Goal: Task Accomplishment & Management: Complete application form

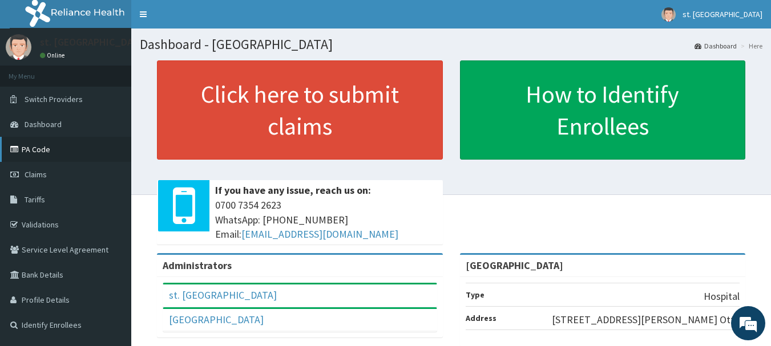
click at [59, 148] on link "PA Code" at bounding box center [65, 149] width 131 height 25
click at [57, 180] on link "Claims" at bounding box center [65, 174] width 131 height 25
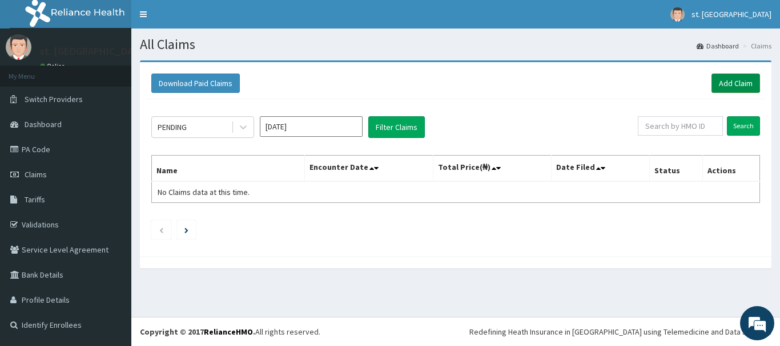
click at [720, 80] on link "Add Claim" at bounding box center [735, 83] width 49 height 19
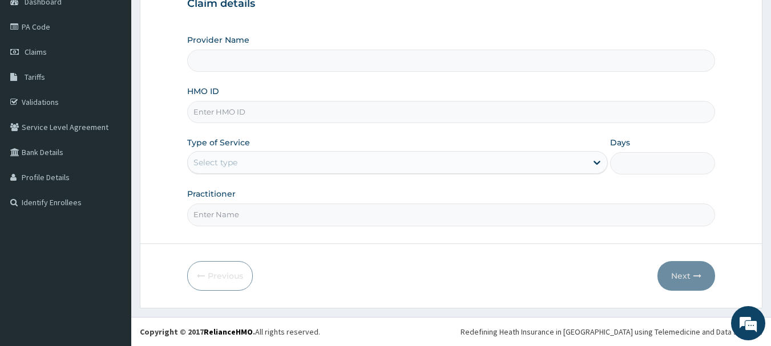
type input "[GEOGRAPHIC_DATA]"
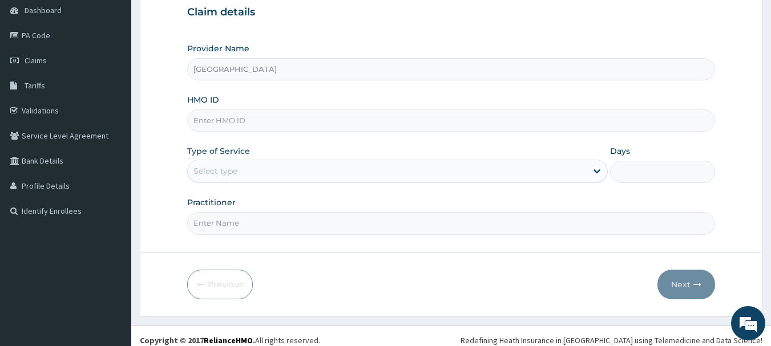
scroll to position [123, 0]
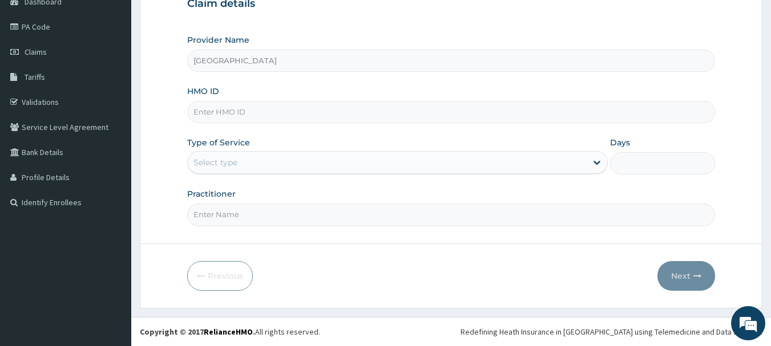
click at [220, 110] on input "HMO ID" at bounding box center [451, 112] width 528 height 22
paste input "Xmg/10098/a"
type input "Xmg/10098/a"
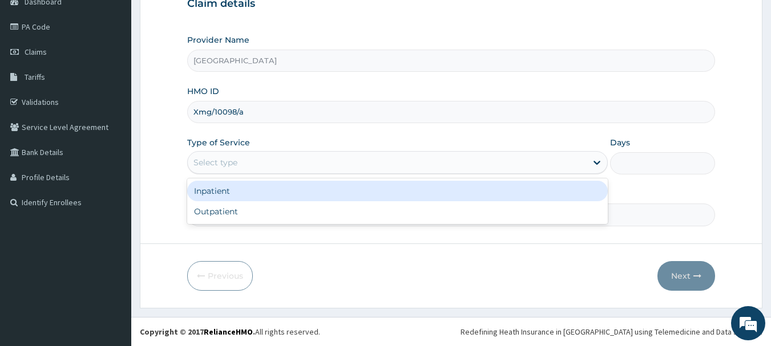
click at [249, 156] on div "Select type" at bounding box center [387, 163] width 399 height 18
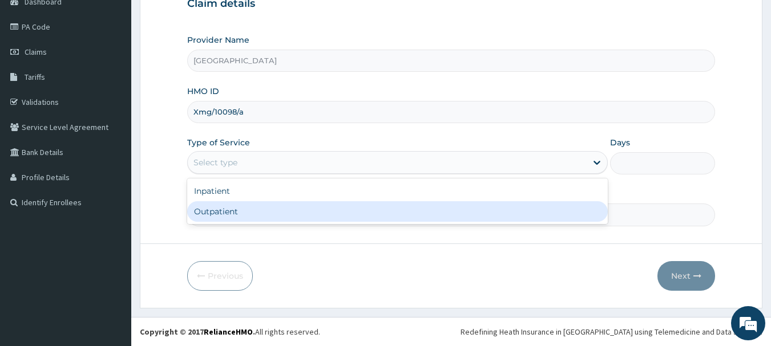
click at [228, 211] on div "Outpatient" at bounding box center [397, 211] width 421 height 21
type input "1"
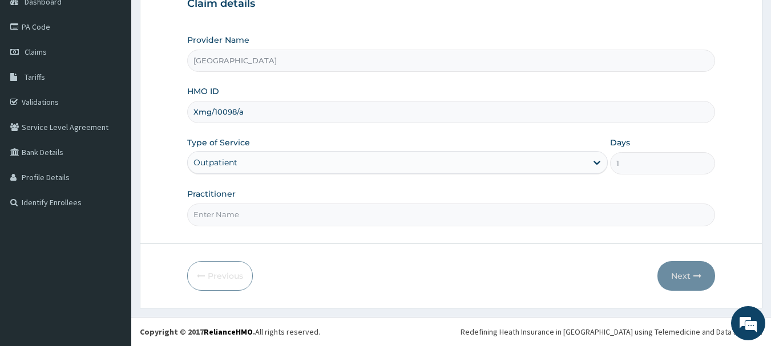
click at [259, 206] on input "Practitioner" at bounding box center [451, 215] width 528 height 22
type input "DR [PERSON_NAME]"
click at [669, 275] on button "Next" at bounding box center [686, 276] width 58 height 30
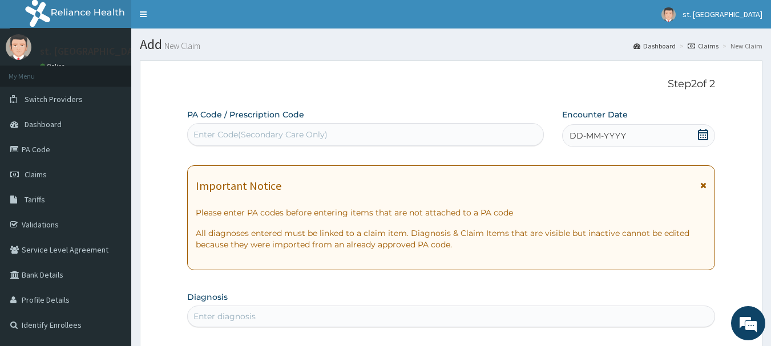
click at [704, 142] on span at bounding box center [702, 136] width 11 height 14
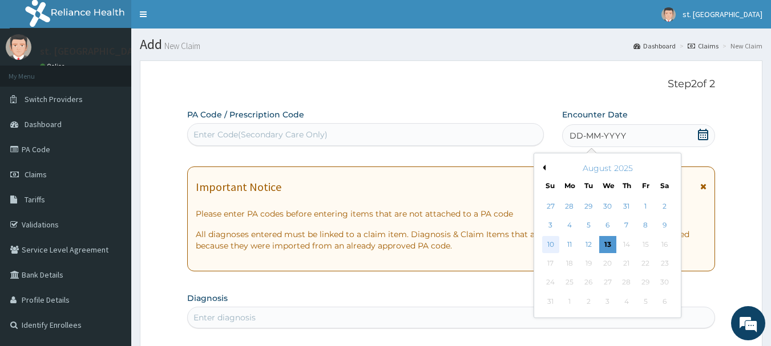
click at [548, 247] on div "10" at bounding box center [550, 244] width 17 height 17
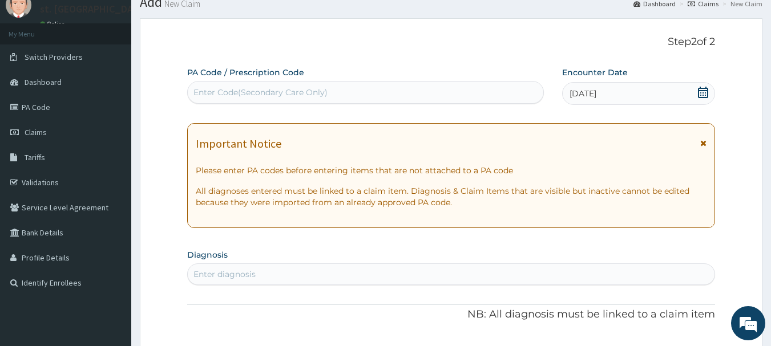
scroll to position [114, 0]
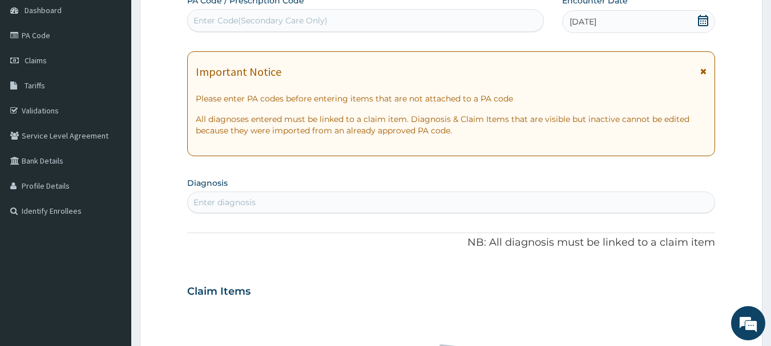
click at [228, 213] on div "Enter diagnosis" at bounding box center [451, 203] width 528 height 22
drag, startPoint x: 229, startPoint y: 203, endPoint x: 251, endPoint y: 204, distance: 21.7
click at [231, 203] on div "Enter diagnosis" at bounding box center [224, 202] width 62 height 11
type input "plasmod"
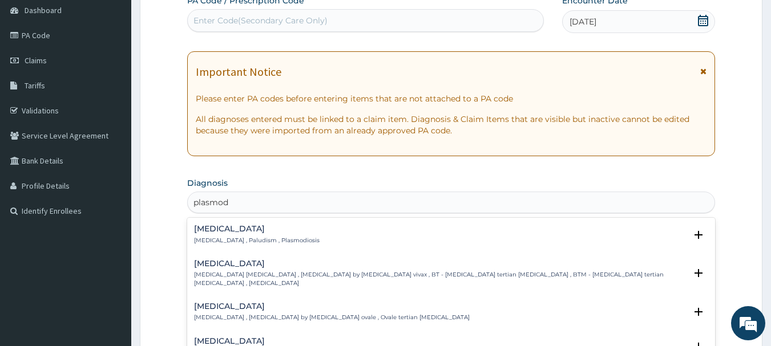
click at [256, 248] on div "[MEDICAL_DATA] [MEDICAL_DATA] , Paludism , Plasmodiosis Select Status Query Que…" at bounding box center [451, 238] width 515 height 26
click at [259, 232] on h4 "[MEDICAL_DATA]" at bounding box center [257, 229] width 126 height 9
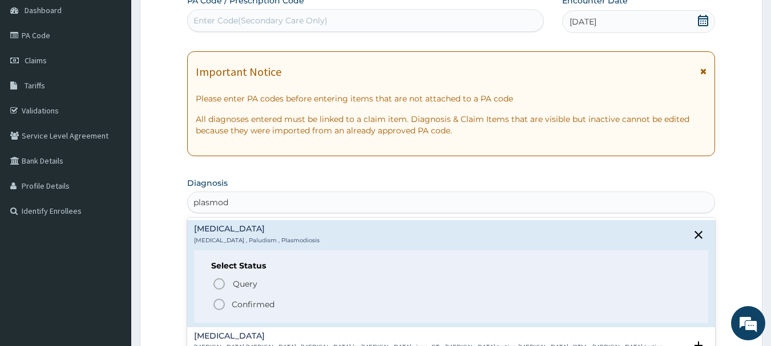
click at [212, 313] on div "Select Status Query Query covers suspected (?), Keep in view (kiv), Ruled out (…" at bounding box center [451, 287] width 515 height 72
drag, startPoint x: 219, startPoint y: 303, endPoint x: 232, endPoint y: 288, distance: 19.9
click at [219, 304] on icon "status option filled" at bounding box center [219, 305] width 14 height 14
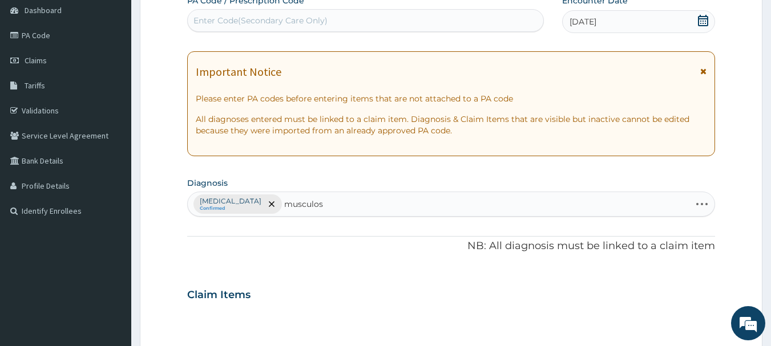
type input "musculosk"
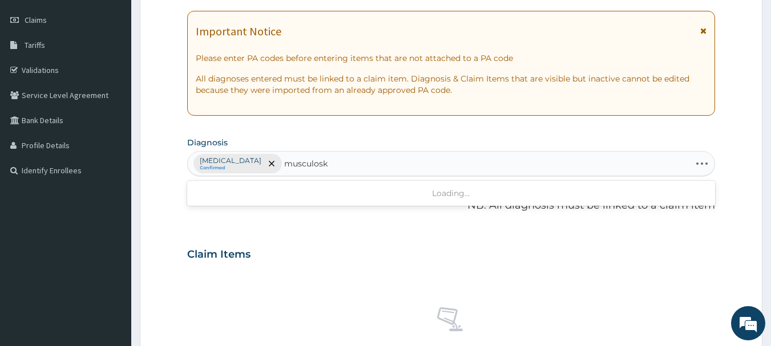
scroll to position [171, 0]
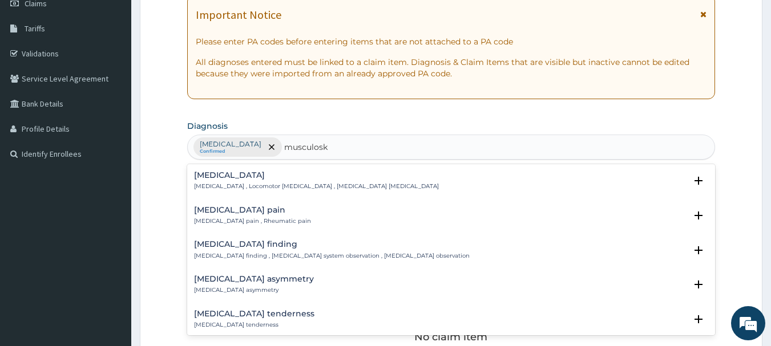
click at [265, 225] on p "[MEDICAL_DATA] pain , Rheumatic pain" at bounding box center [252, 221] width 117 height 8
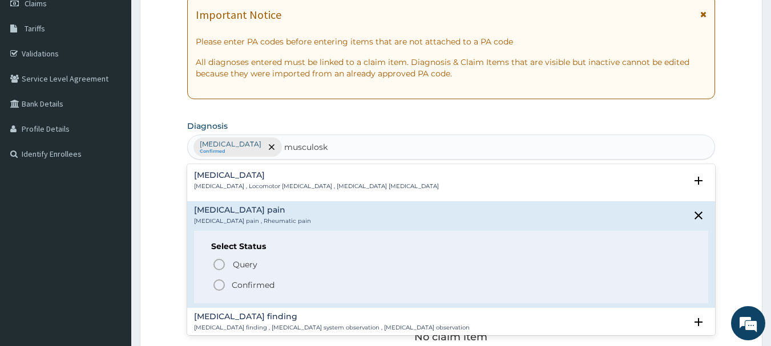
click at [220, 289] on icon "status option filled" at bounding box center [219, 285] width 14 height 14
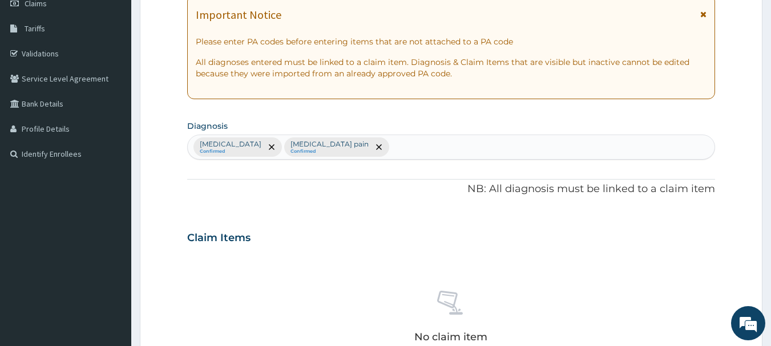
click at [367, 146] on div "[MEDICAL_DATA] Confirmed [MEDICAL_DATA] pain Confirmed" at bounding box center [451, 147] width 527 height 24
type input "salmon"
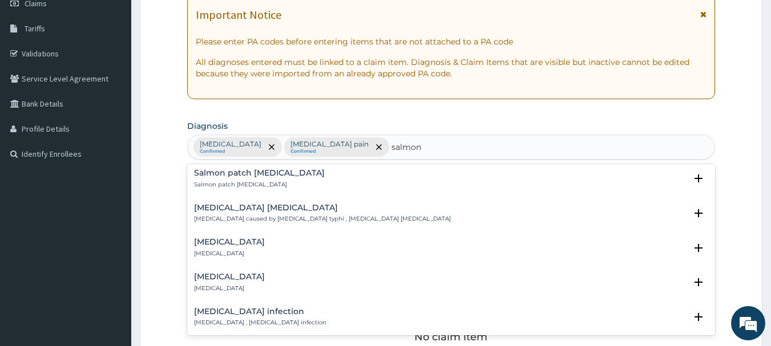
scroll to position [285, 0]
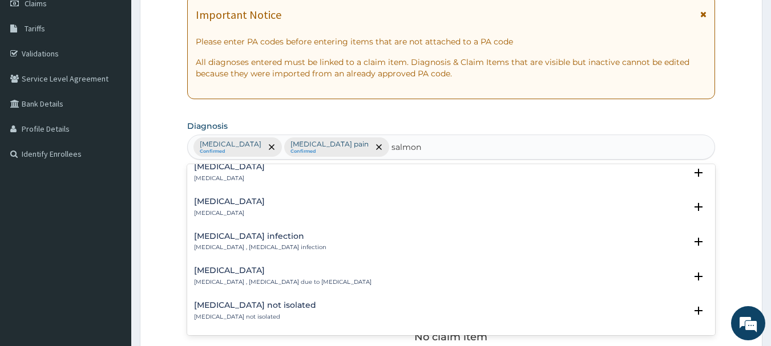
click at [246, 243] on div "[MEDICAL_DATA] infection [MEDICAL_DATA] , [MEDICAL_DATA] infection" at bounding box center [260, 242] width 132 height 20
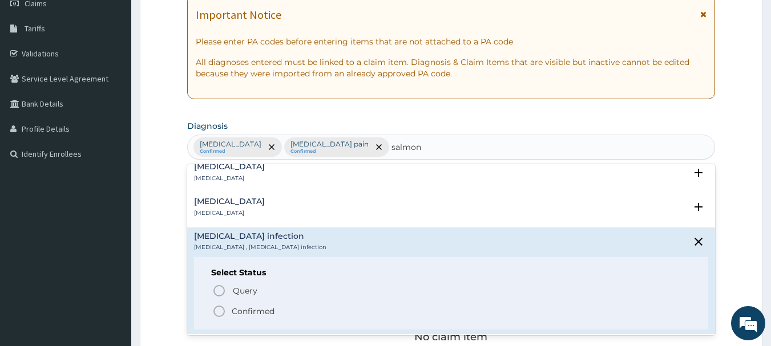
click at [233, 308] on p "Confirmed" at bounding box center [253, 311] width 43 height 11
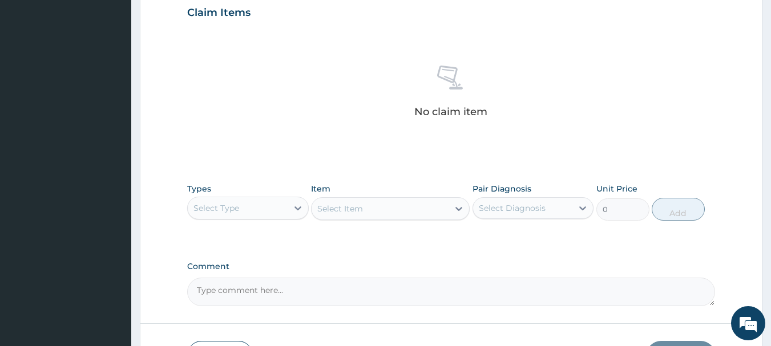
scroll to position [457, 0]
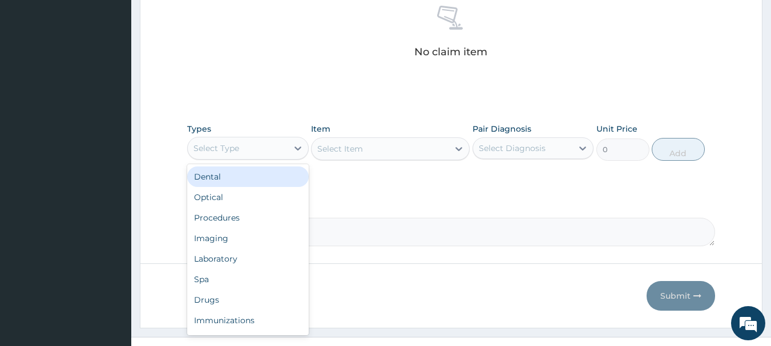
click at [243, 144] on div "Select Type" at bounding box center [238, 148] width 100 height 18
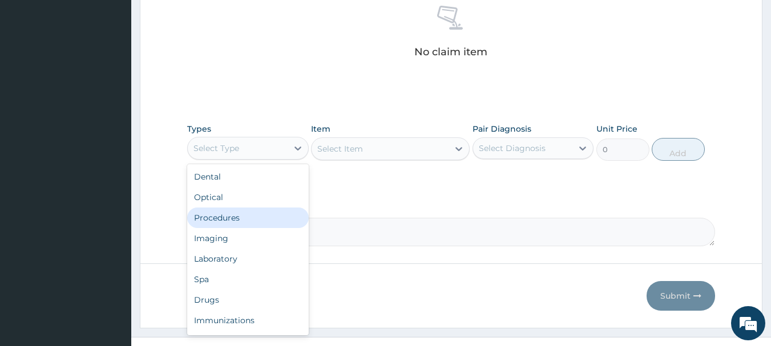
drag, startPoint x: 217, startPoint y: 224, endPoint x: 238, endPoint y: 215, distance: 23.0
click at [217, 224] on div "Procedures" at bounding box center [248, 218] width 122 height 21
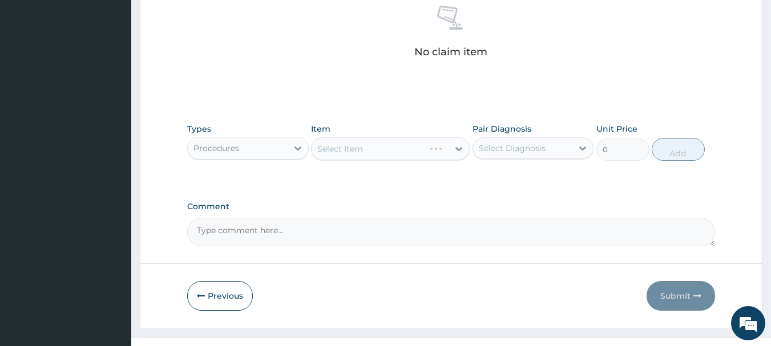
click at [508, 150] on div "Select Diagnosis" at bounding box center [512, 148] width 67 height 11
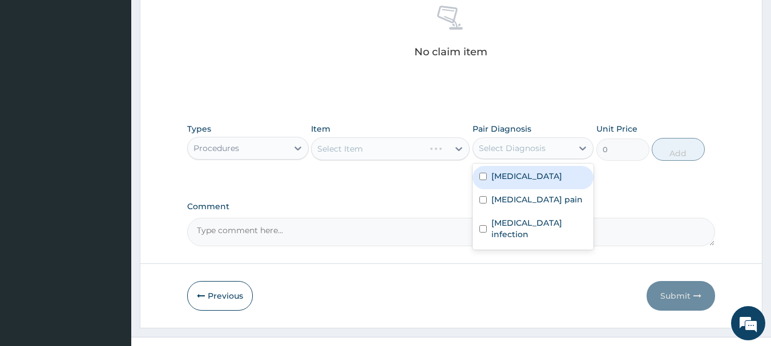
drag, startPoint x: 498, startPoint y: 169, endPoint x: 492, endPoint y: 171, distance: 6.0
click at [498, 170] on div "[MEDICAL_DATA]" at bounding box center [534, 177] width 122 height 23
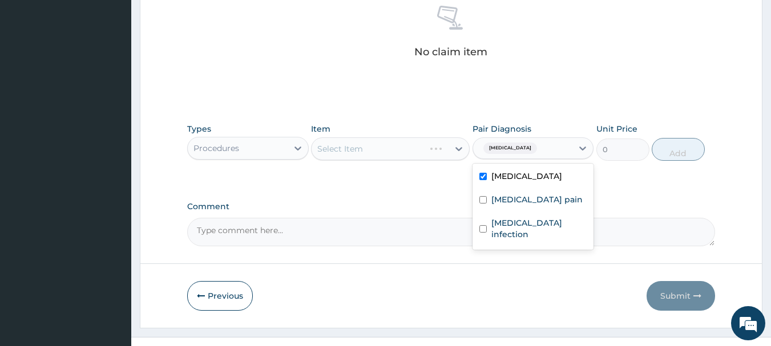
checkbox input "true"
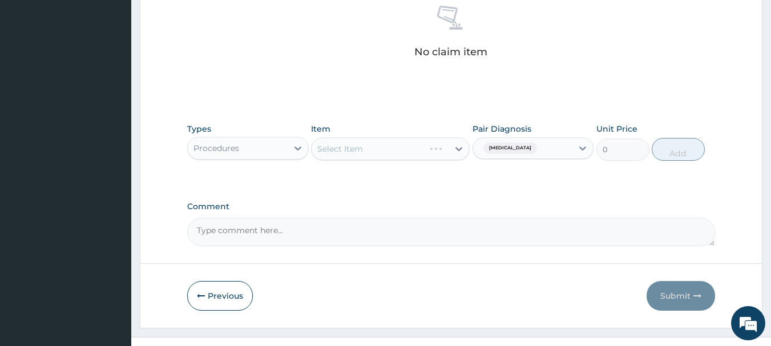
click at [362, 148] on div "Select Item" at bounding box center [390, 149] width 159 height 23
click at [361, 148] on div "Select Item" at bounding box center [390, 149] width 159 height 23
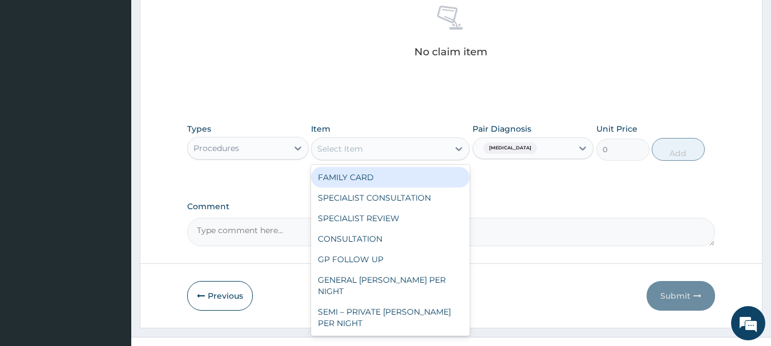
click at [356, 150] on div "Select Item" at bounding box center [340, 148] width 46 height 11
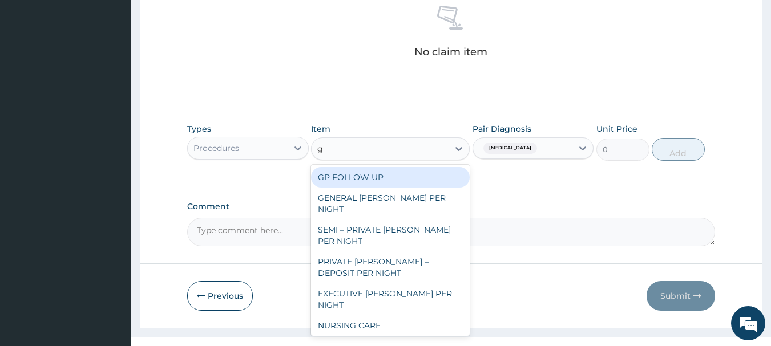
type input "gp"
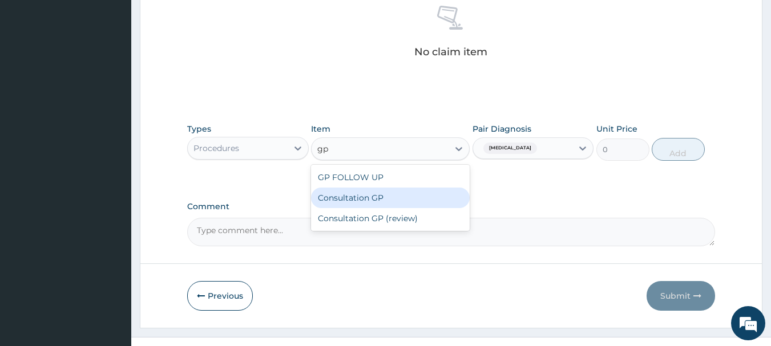
click at [377, 191] on div "Consultation GP" at bounding box center [390, 198] width 159 height 21
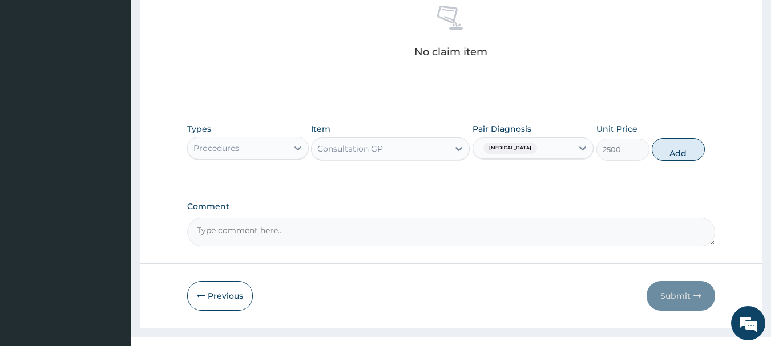
drag, startPoint x: 693, startPoint y: 146, endPoint x: 624, endPoint y: 148, distance: 68.5
click at [692, 146] on button "Add" at bounding box center [678, 149] width 53 height 23
type input "0"
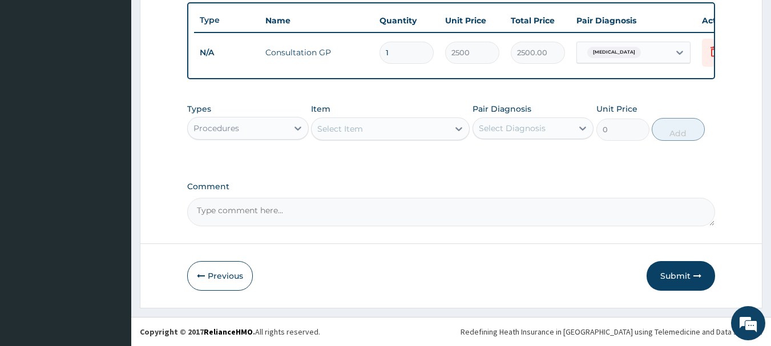
scroll to position [431, 0]
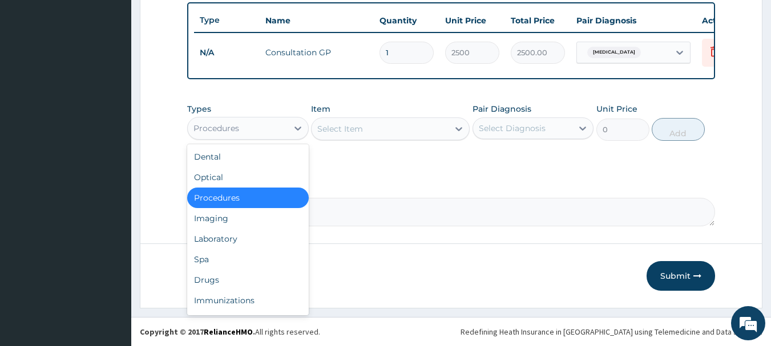
click at [270, 133] on div "Procedures" at bounding box center [238, 128] width 100 height 18
click at [192, 273] on div "Drugs" at bounding box center [248, 280] width 122 height 21
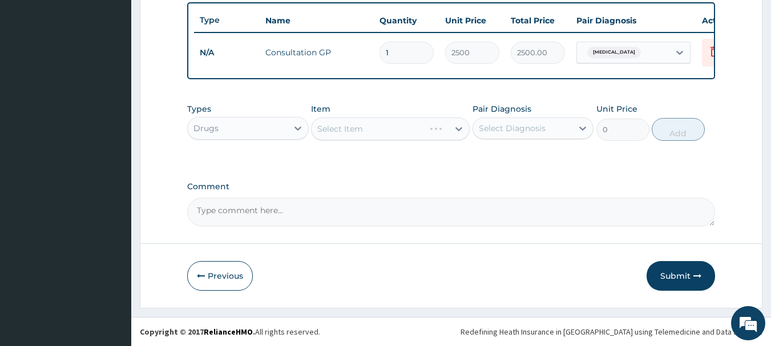
click at [528, 118] on div "Select Diagnosis" at bounding box center [534, 129] width 122 height 22
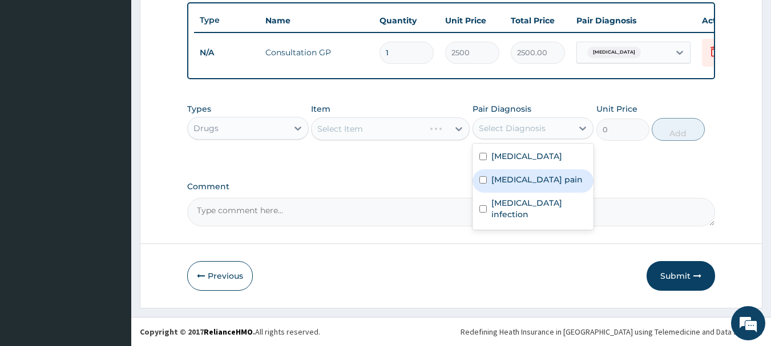
click at [499, 184] on label "[MEDICAL_DATA] pain" at bounding box center [536, 179] width 91 height 11
checkbox input "true"
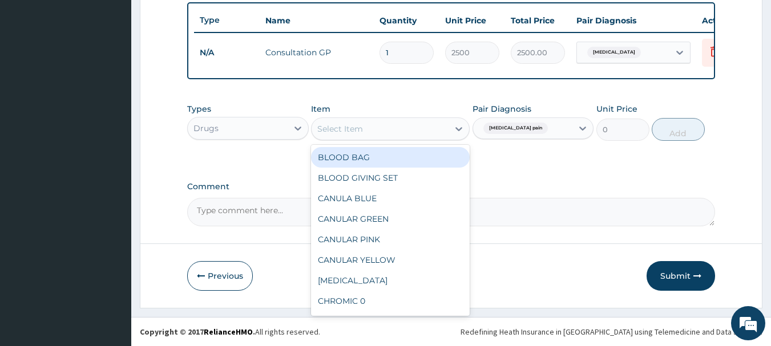
click at [368, 128] on div "Select Item" at bounding box center [380, 129] width 137 height 18
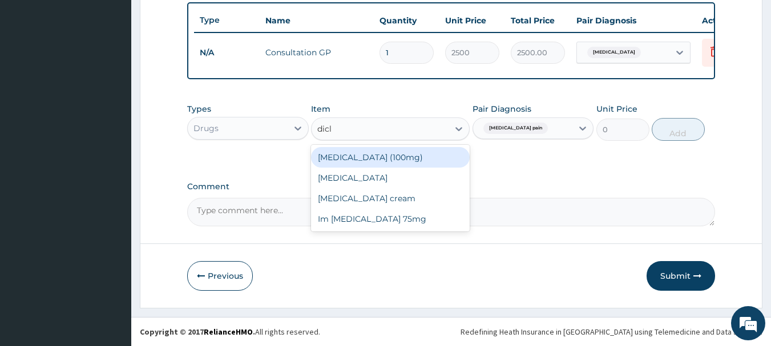
type input "diclo"
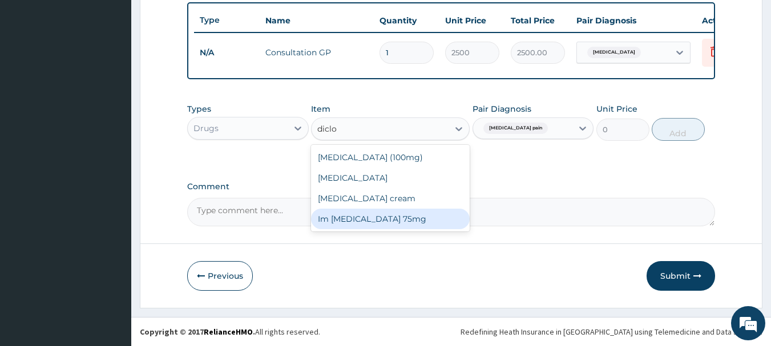
click at [344, 224] on div "Im [MEDICAL_DATA] 75mg" at bounding box center [390, 219] width 159 height 21
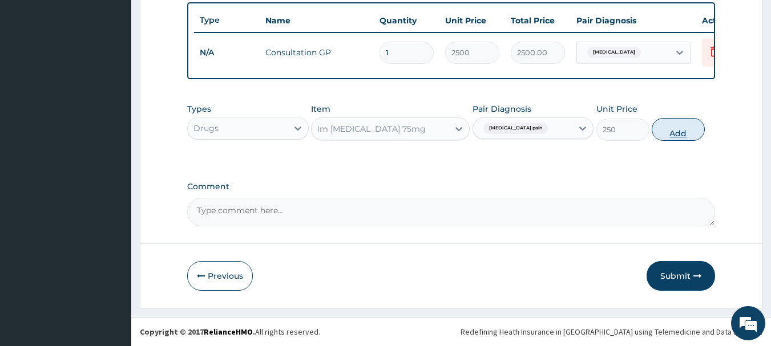
click at [680, 130] on button "Add" at bounding box center [678, 129] width 53 height 23
type input "0"
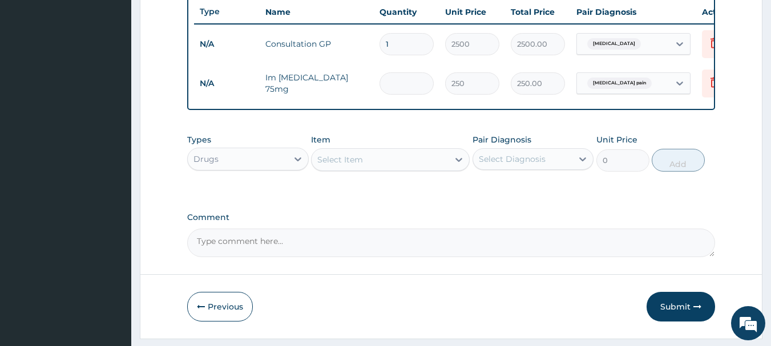
type input "0.00"
type input "6"
type input "1500.00"
type input "6"
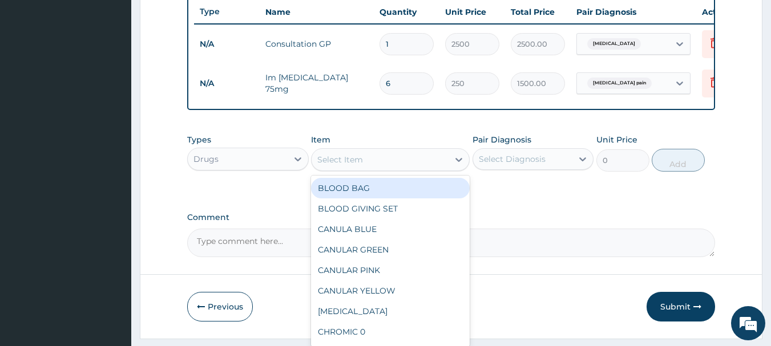
click at [358, 165] on div "Select Item" at bounding box center [340, 159] width 46 height 11
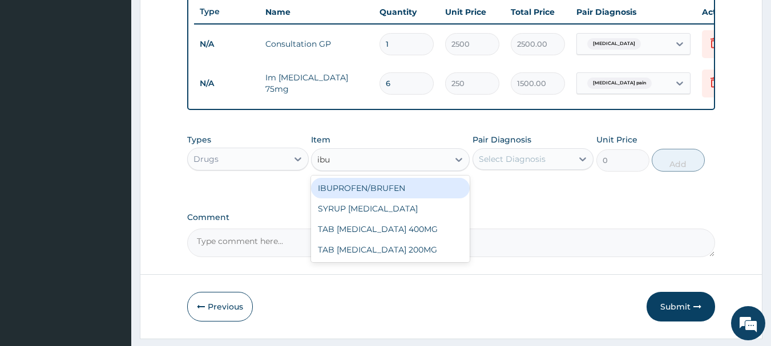
type input "ibup"
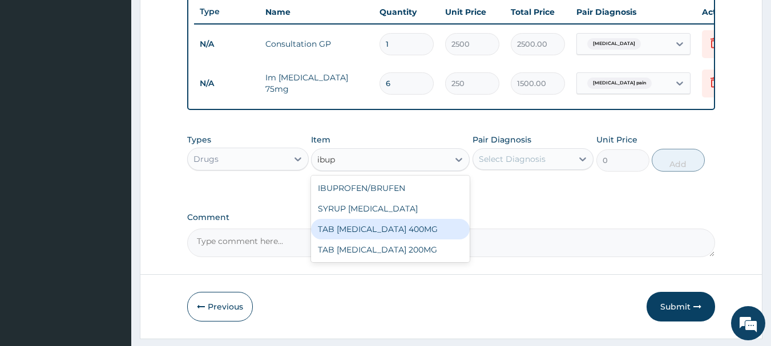
click at [362, 240] on div "TAB [MEDICAL_DATA] 400MG" at bounding box center [390, 229] width 159 height 21
type input "50"
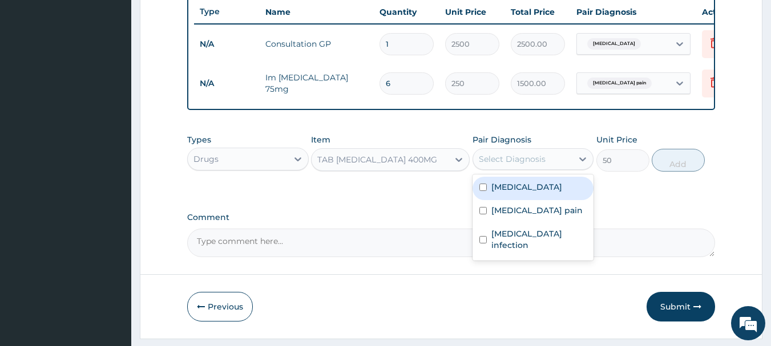
click at [524, 156] on div "Select Diagnosis" at bounding box center [534, 159] width 122 height 22
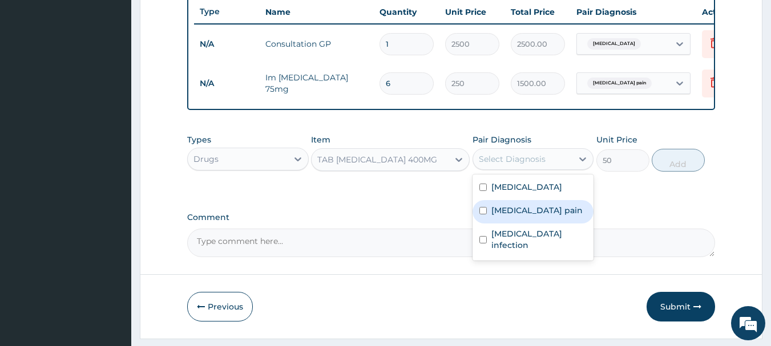
drag, startPoint x: 502, startPoint y: 224, endPoint x: 512, endPoint y: 213, distance: 15.3
click at [507, 216] on label "[MEDICAL_DATA] pain" at bounding box center [536, 210] width 91 height 11
checkbox input "true"
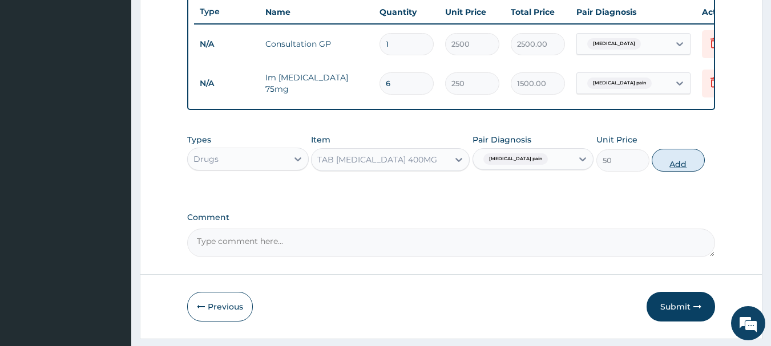
click at [665, 167] on button "Add" at bounding box center [678, 160] width 53 height 23
type input "0"
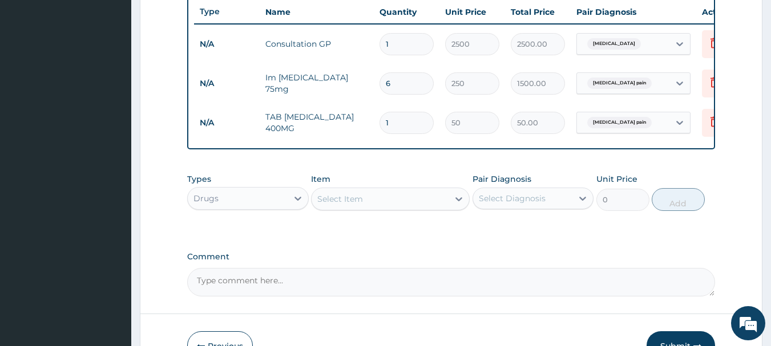
type input "10"
type input "500.00"
type input "10"
click at [402, 125] on input "10" at bounding box center [406, 123] width 54 height 22
click at [406, 95] on td "6" at bounding box center [407, 84] width 66 height 34
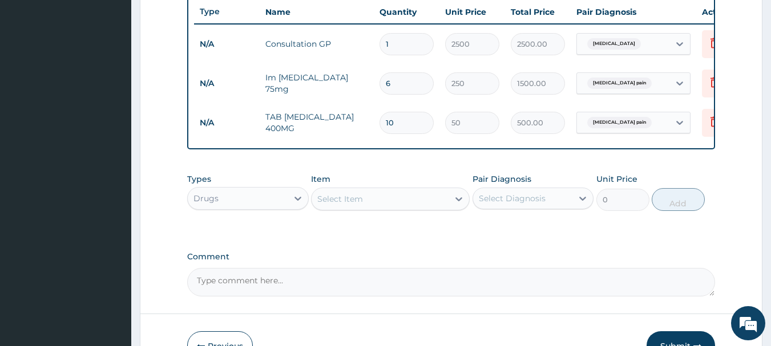
click at [403, 90] on input "6" at bounding box center [406, 83] width 54 height 22
type input "0.00"
type input "3"
type input "750.00"
type input "3"
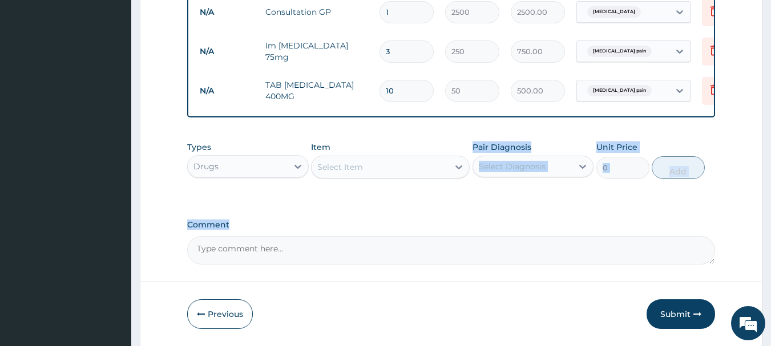
scroll to position [488, 0]
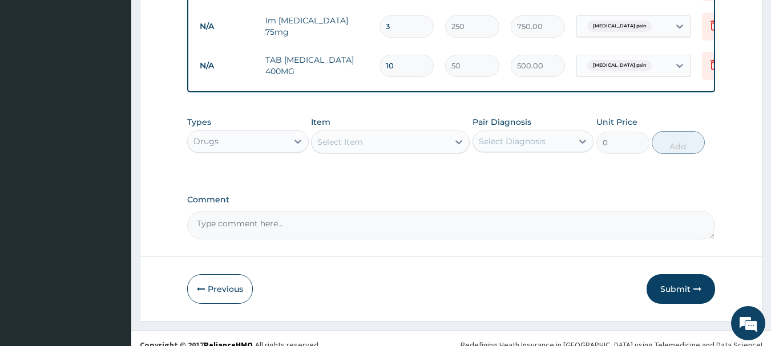
click at [350, 144] on div "Select Item" at bounding box center [380, 142] width 137 height 18
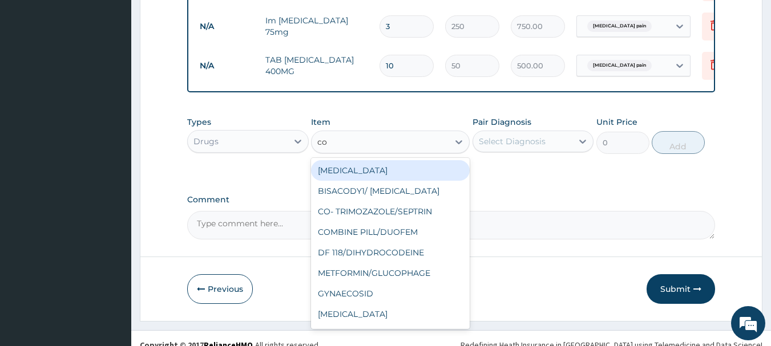
type input "coa"
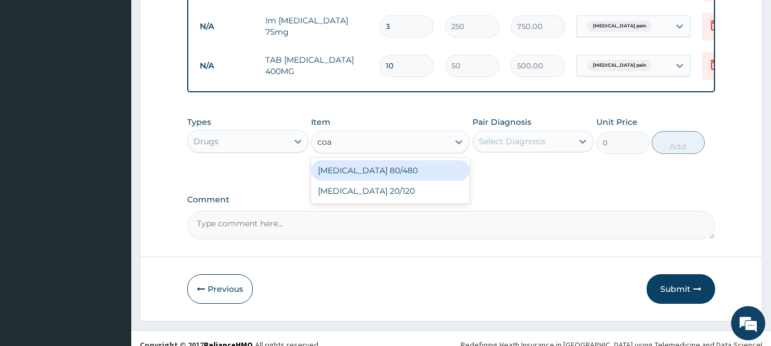
click at [415, 173] on div "[MEDICAL_DATA] 80/480" at bounding box center [390, 170] width 159 height 21
type input "250"
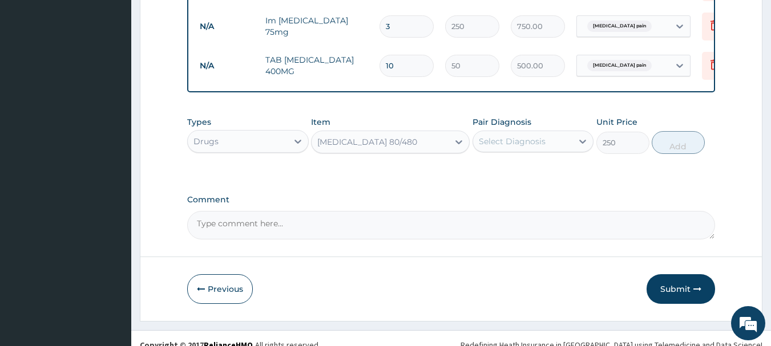
click at [526, 128] on label "Pair Diagnosis" at bounding box center [502, 121] width 59 height 11
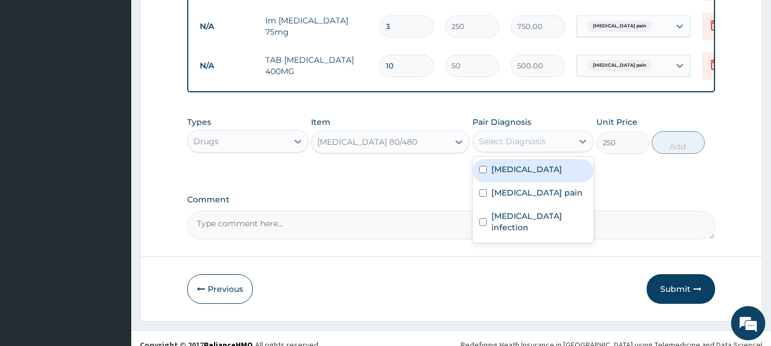
click at [515, 147] on div "Select Diagnosis" at bounding box center [512, 141] width 67 height 11
drag, startPoint x: 507, startPoint y: 175, endPoint x: 571, endPoint y: 170, distance: 64.1
click at [508, 173] on label "[MEDICAL_DATA]" at bounding box center [526, 169] width 71 height 11
checkbox input "true"
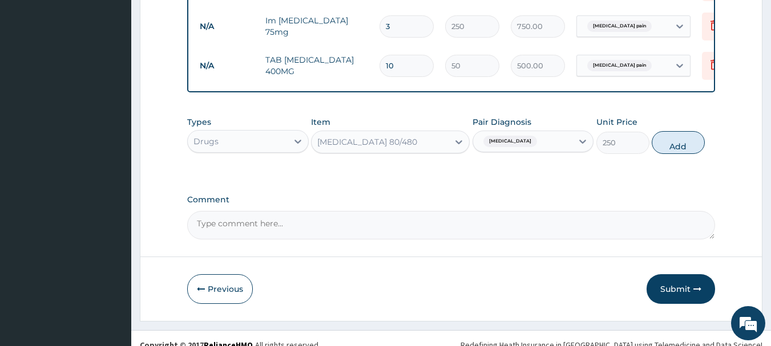
click at [660, 154] on button "Add" at bounding box center [678, 142] width 53 height 23
type input "0"
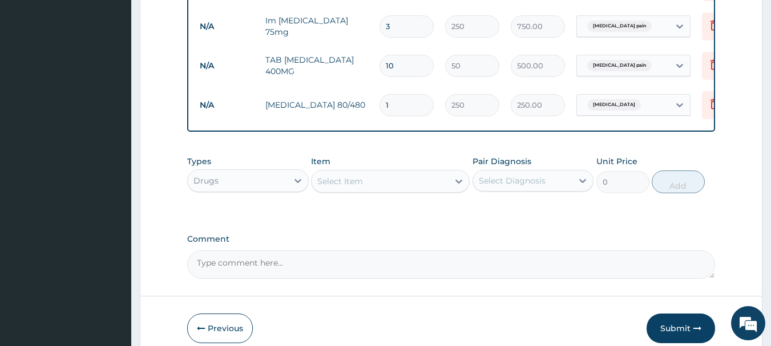
type input "0.00"
type input "6"
type input "1500.00"
type input "6"
click at [337, 187] on div "Select Item" at bounding box center [340, 181] width 46 height 11
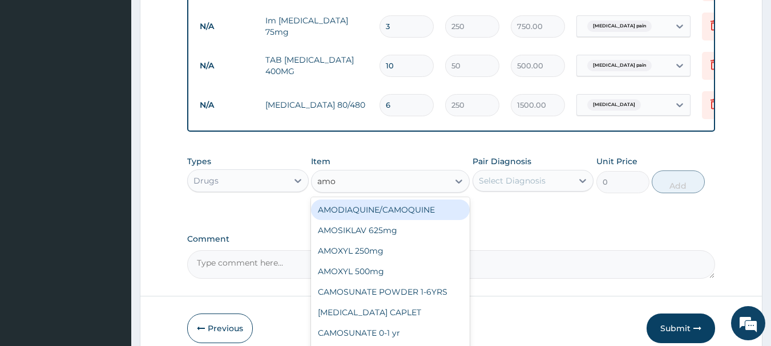
type input "amox"
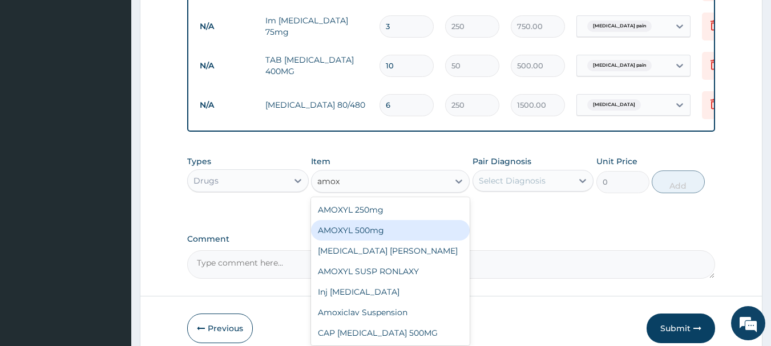
click at [388, 237] on div "AMOXYL 500mg" at bounding box center [390, 230] width 159 height 21
type input "10.62"
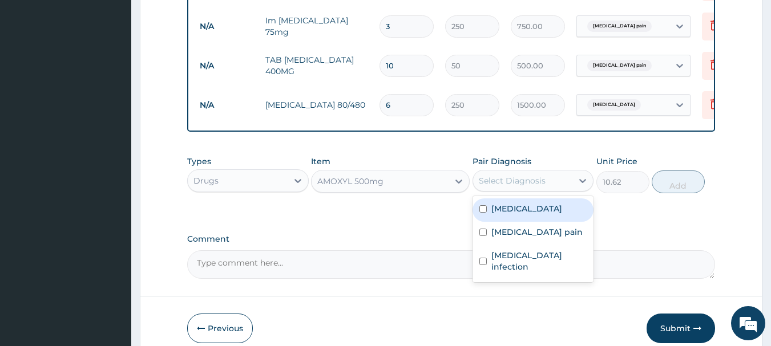
click at [500, 187] on div "Select Diagnosis" at bounding box center [512, 180] width 67 height 11
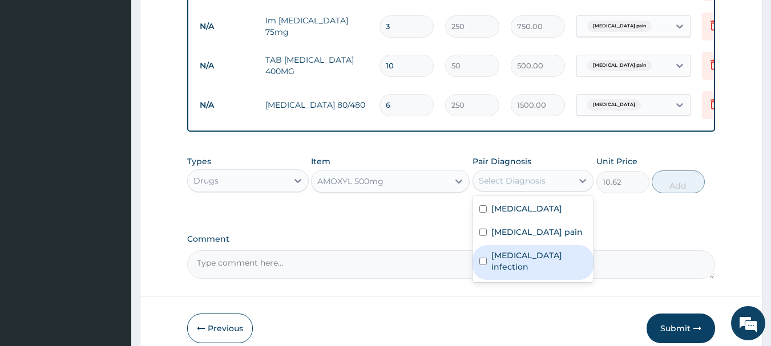
drag, startPoint x: 511, startPoint y: 268, endPoint x: 514, endPoint y: 260, distance: 8.5
click at [511, 267] on label "[MEDICAL_DATA] infection" at bounding box center [539, 261] width 96 height 23
checkbox input "true"
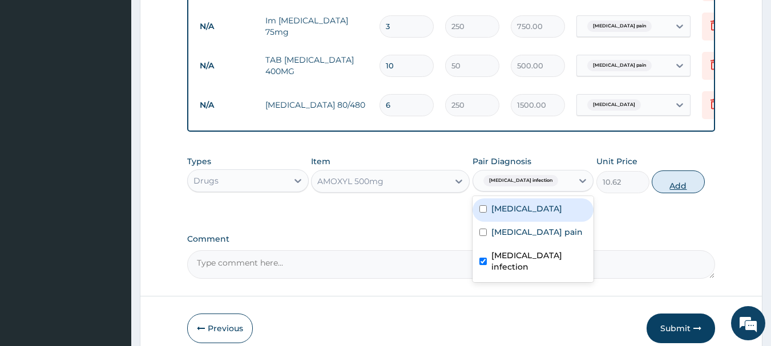
click at [676, 187] on button "Add" at bounding box center [678, 182] width 53 height 23
type input "0"
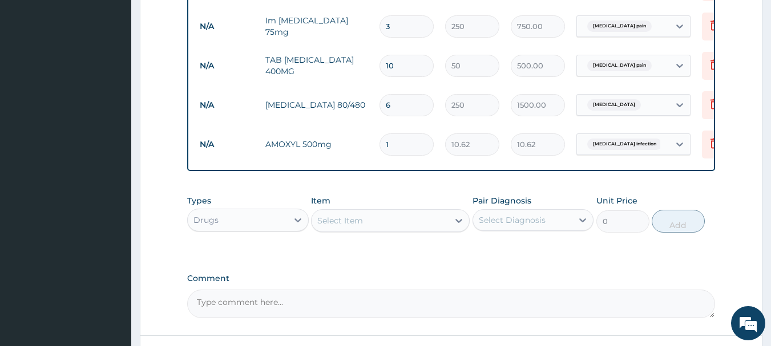
type input "15"
type input "159.30"
type input "15"
click at [366, 230] on div "Select Item" at bounding box center [380, 221] width 137 height 18
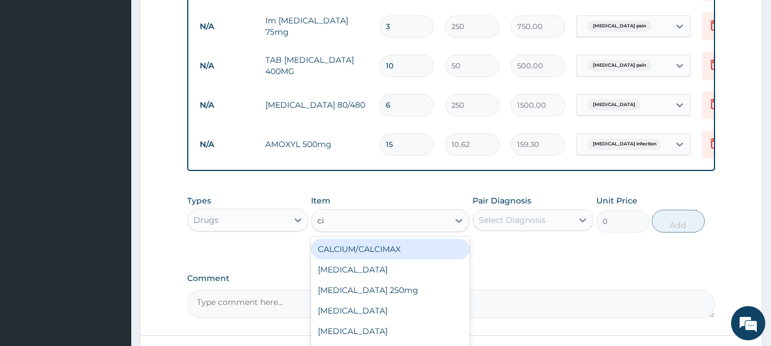
type input "cip"
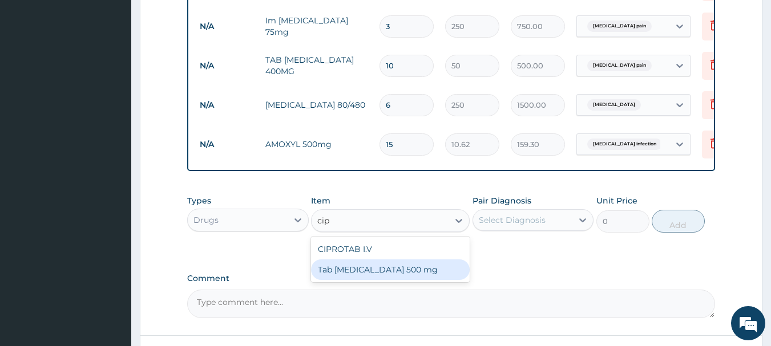
click at [393, 280] on div "Tab [MEDICAL_DATA] 500 mg" at bounding box center [390, 270] width 159 height 21
type input "100"
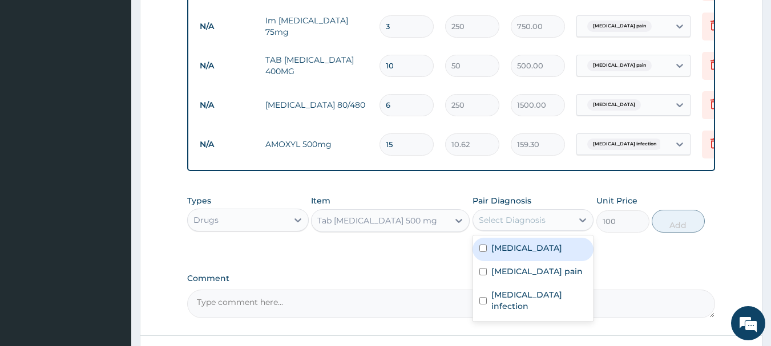
click at [520, 226] on div "Select Diagnosis" at bounding box center [512, 220] width 67 height 11
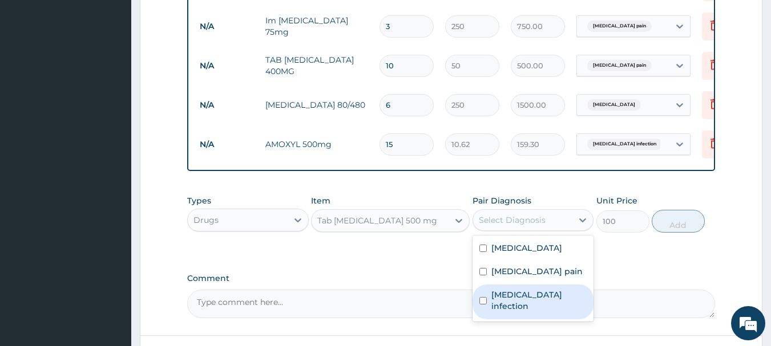
drag, startPoint x: 491, startPoint y: 304, endPoint x: 587, endPoint y: 264, distance: 104.1
click at [530, 292] on div "[MEDICAL_DATA] [MEDICAL_DATA] pain [MEDICAL_DATA] infection" at bounding box center [534, 279] width 122 height 86
click at [566, 301] on label "[MEDICAL_DATA] infection" at bounding box center [539, 300] width 96 height 23
checkbox input "true"
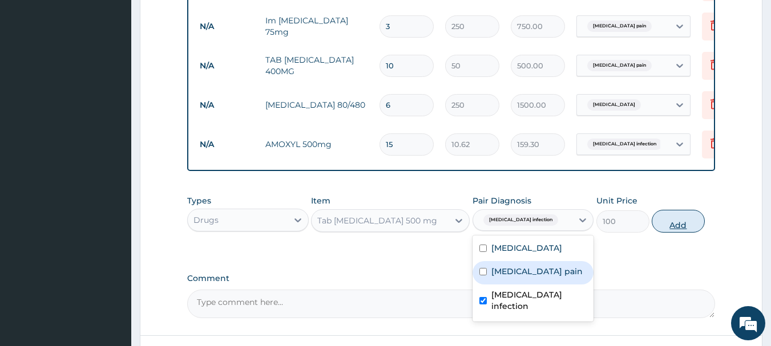
click at [691, 223] on button "Add" at bounding box center [678, 221] width 53 height 23
type input "0"
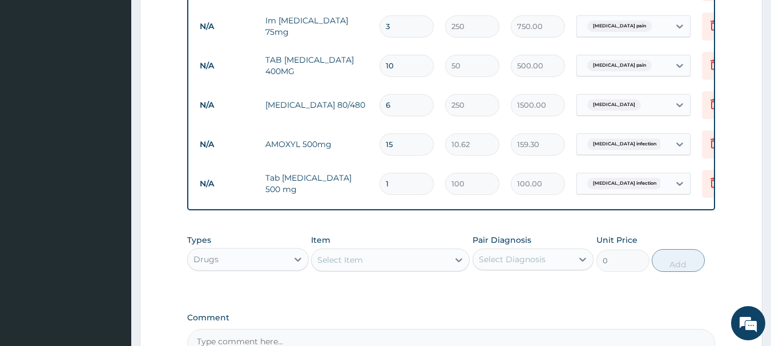
type input "10"
type input "1000.00"
type input "10"
click at [713, 146] on icon at bounding box center [715, 143] width 14 height 14
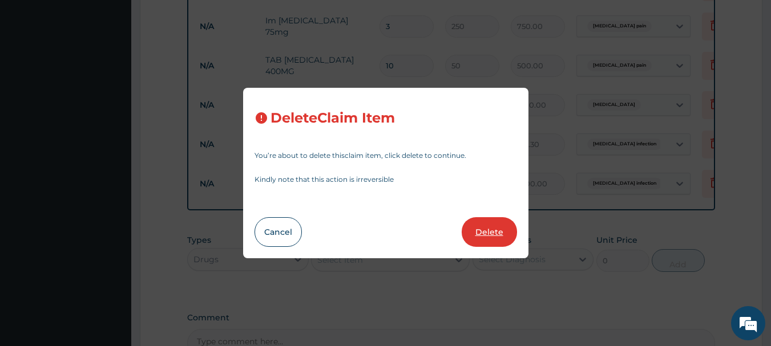
click at [516, 233] on button "Delete" at bounding box center [489, 232] width 55 height 30
type input "10"
type input "100"
type input "1000.00"
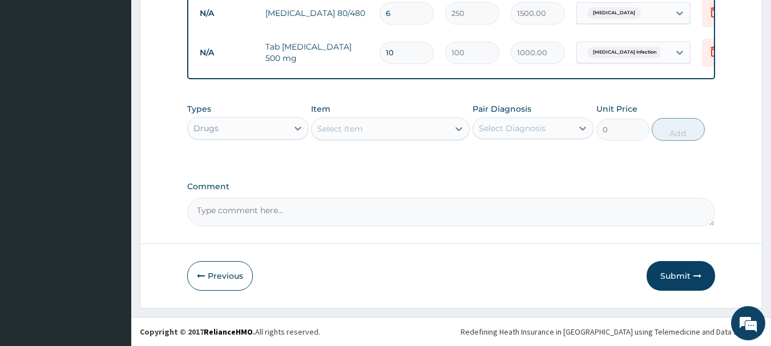
scroll to position [588, 0]
click at [270, 121] on div "Drugs" at bounding box center [238, 128] width 100 height 18
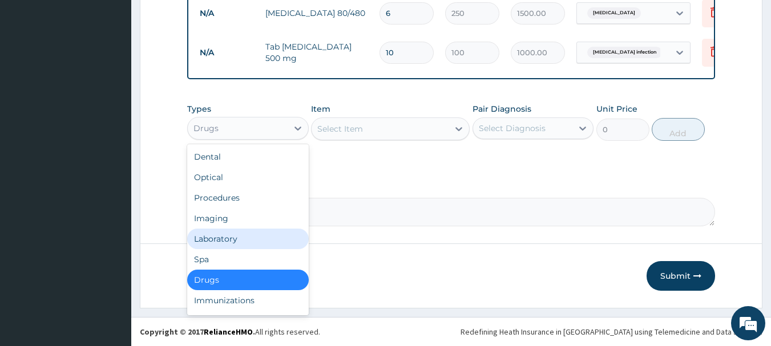
click at [234, 237] on div "Laboratory" at bounding box center [248, 239] width 122 height 21
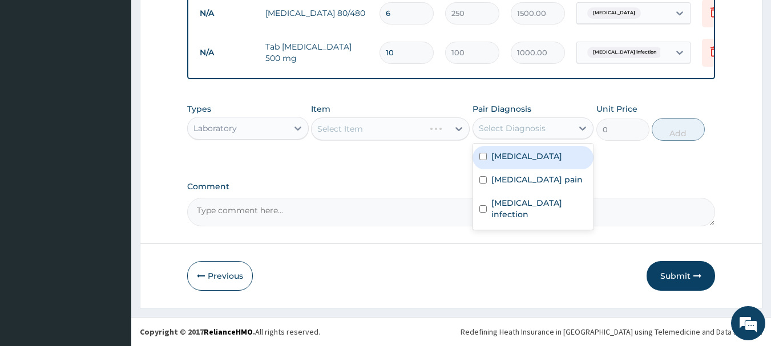
click at [489, 131] on div "Select Diagnosis" at bounding box center [512, 128] width 67 height 11
click at [483, 160] on div "[MEDICAL_DATA]" at bounding box center [534, 157] width 122 height 23
checkbox input "true"
click at [383, 130] on div "Select Item" at bounding box center [390, 129] width 159 height 23
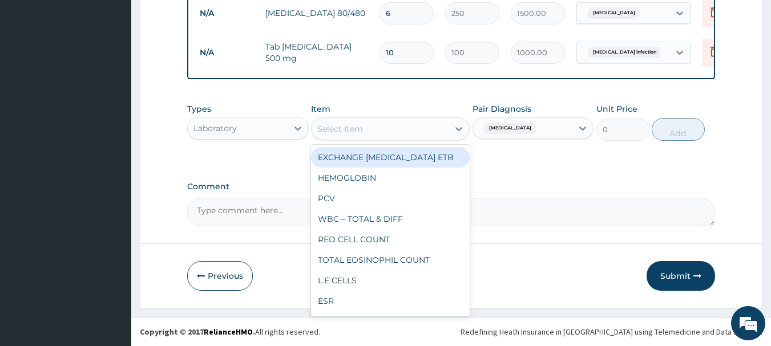
click at [393, 123] on div "Select Item" at bounding box center [380, 129] width 137 height 18
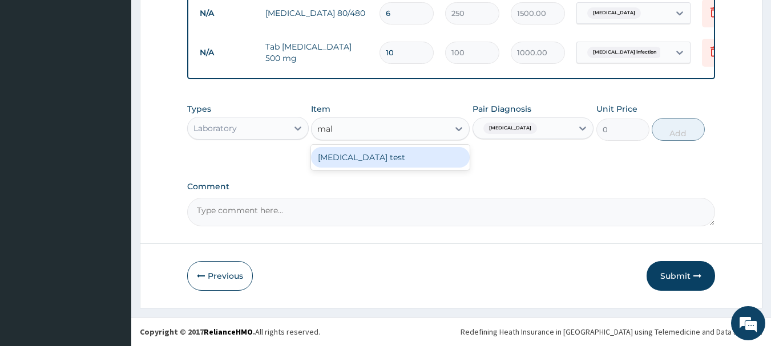
type input "mala"
click at [381, 165] on div "[MEDICAL_DATA] test" at bounding box center [390, 157] width 159 height 21
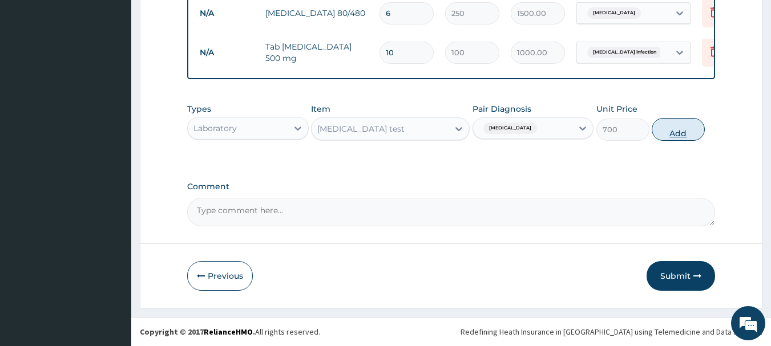
click at [668, 128] on button "Add" at bounding box center [678, 129] width 53 height 23
type input "0"
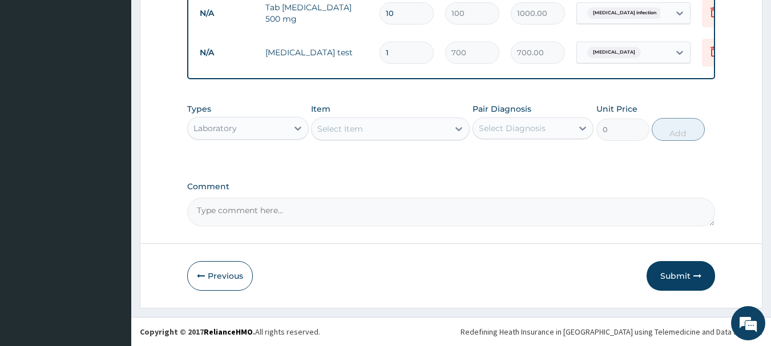
scroll to position [628, 0]
click at [684, 275] on button "Submit" at bounding box center [681, 276] width 68 height 30
